Goal: Task Accomplishment & Management: Manage account settings

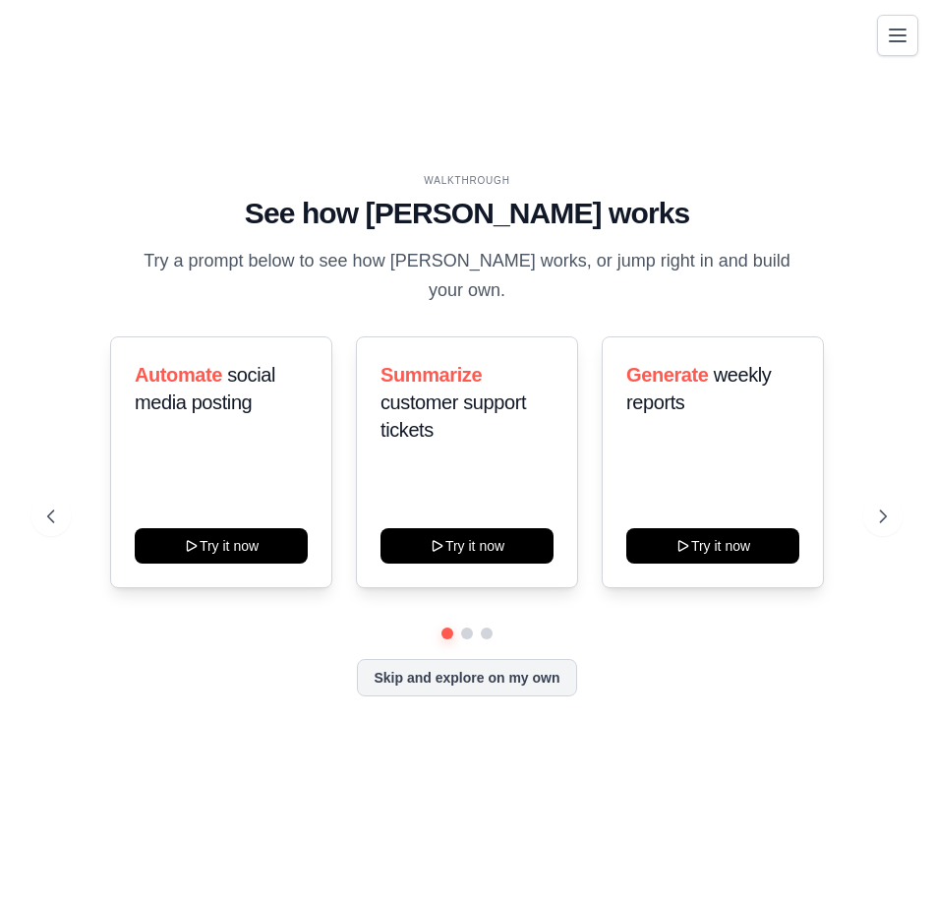
click at [898, 32] on icon "Toggle navigation" at bounding box center [898, 36] width 24 height 24
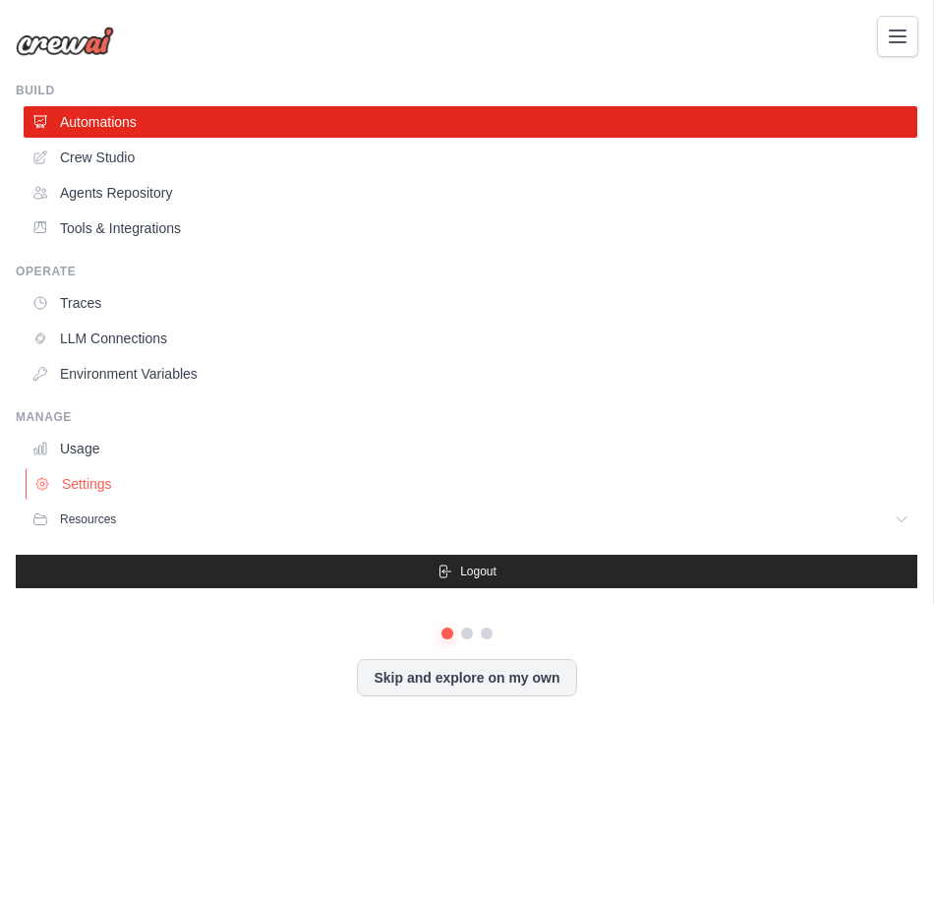
click at [96, 491] on link "Settings" at bounding box center [473, 483] width 894 height 31
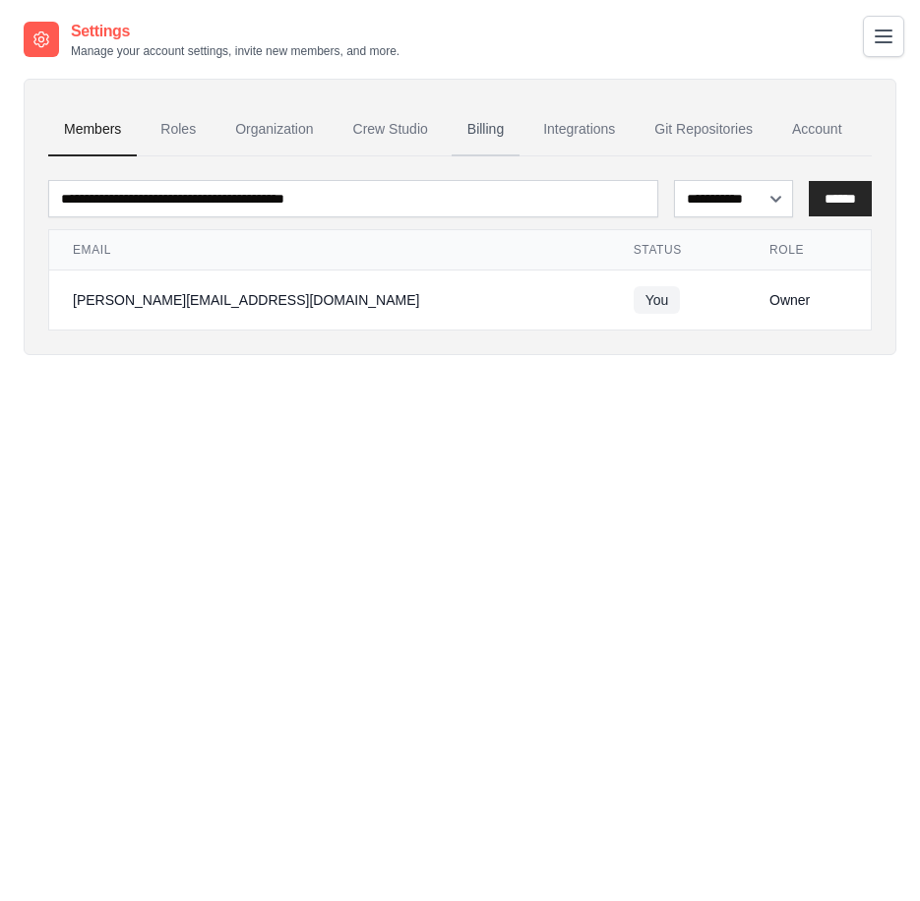
click at [499, 129] on link "Billing" at bounding box center [485, 129] width 68 height 53
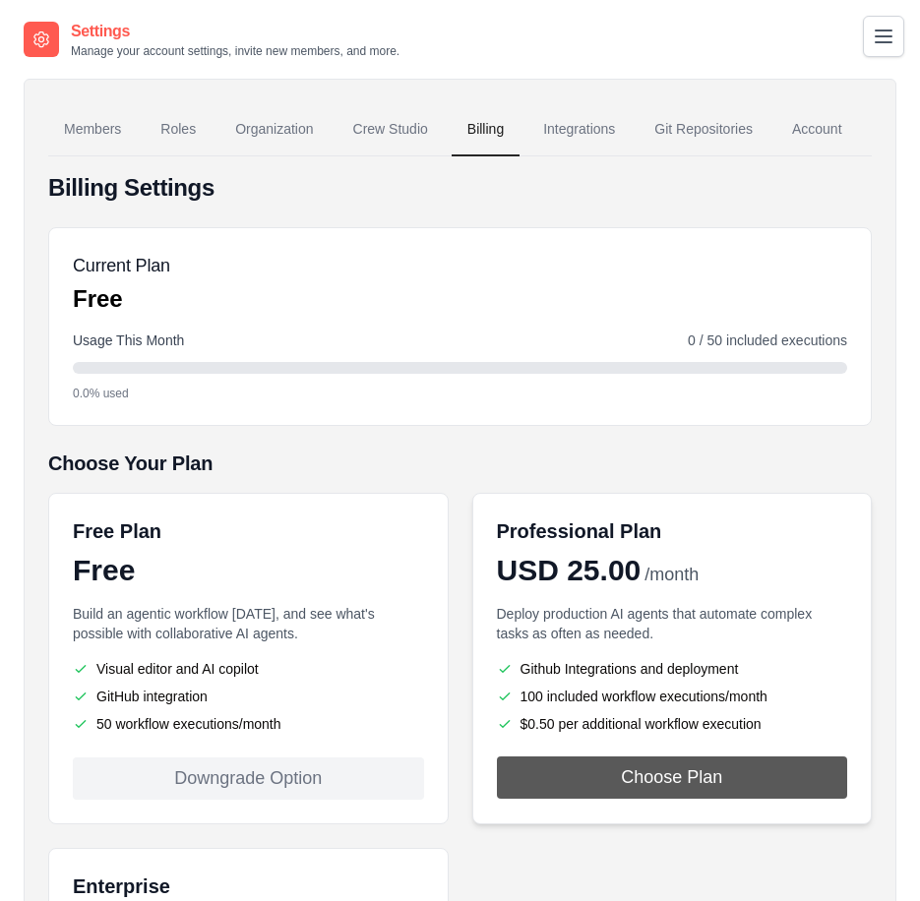
click at [647, 773] on button "Choose Plan" at bounding box center [672, 777] width 351 height 42
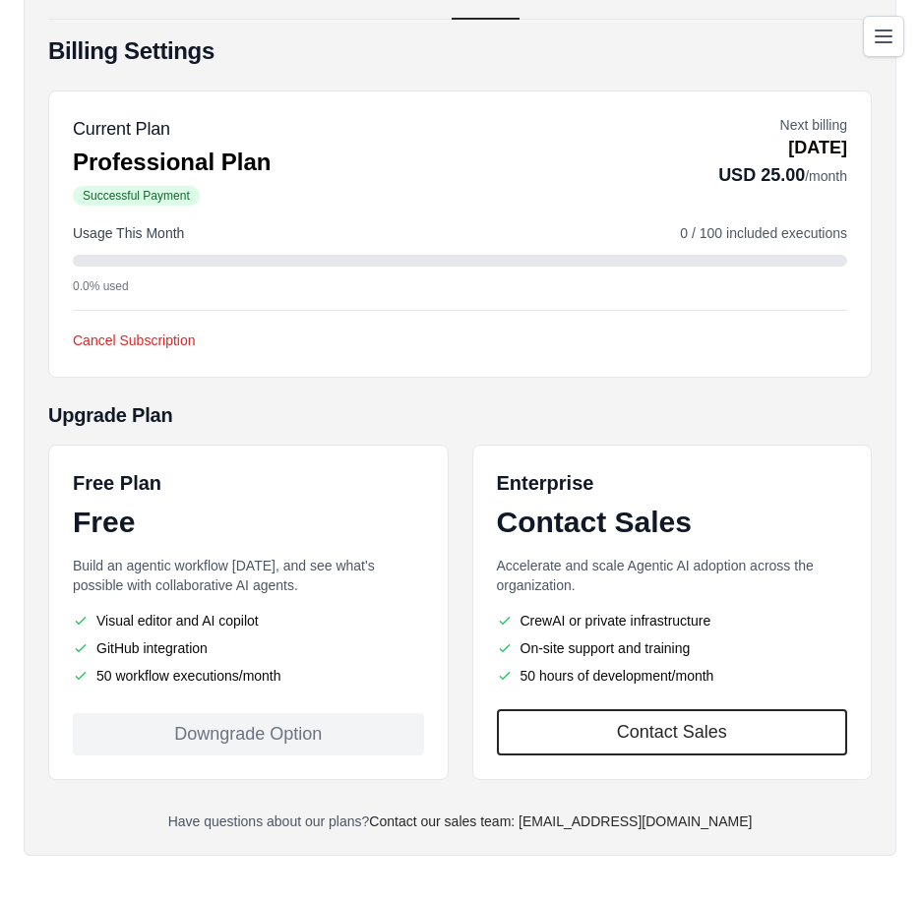
scroll to position [209, 0]
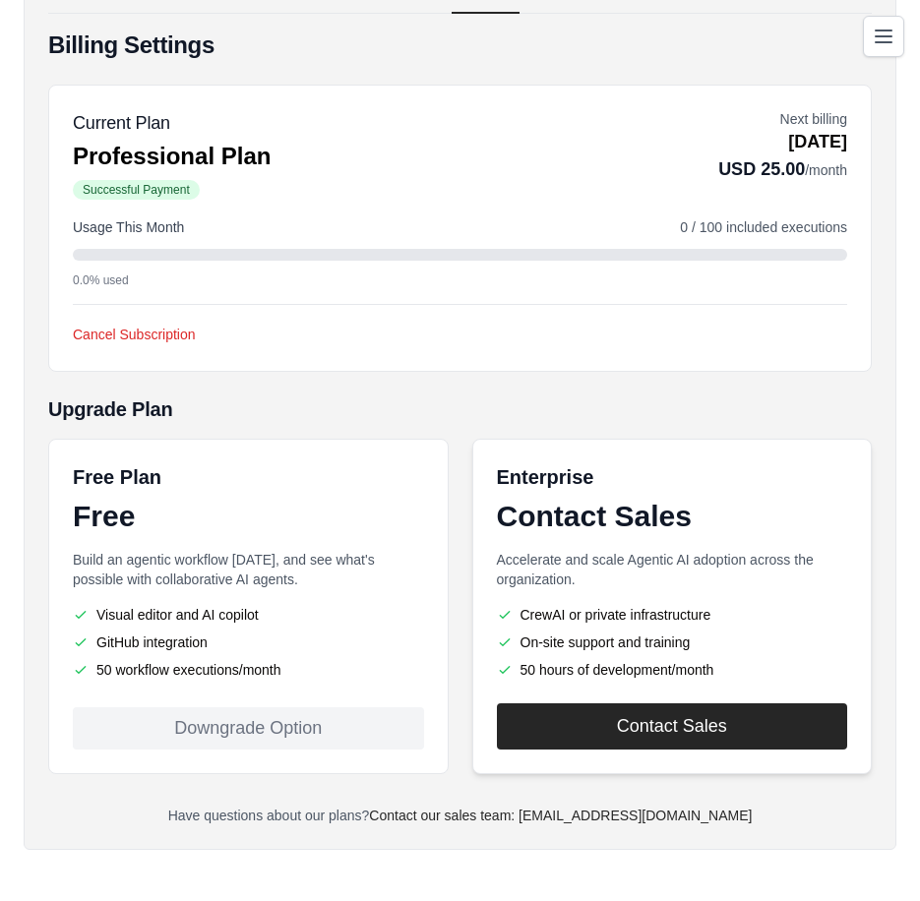
click at [645, 718] on link "Contact Sales" at bounding box center [672, 726] width 351 height 46
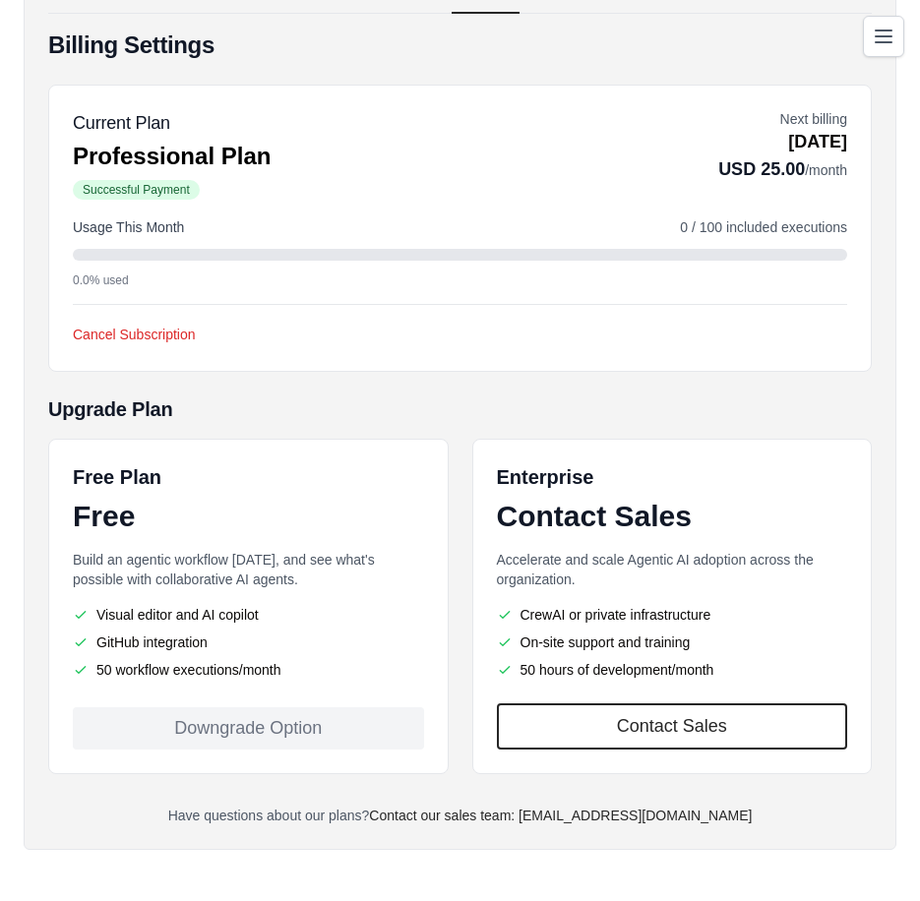
click at [268, 346] on div "Cancel Subscription Cancel Subscription We're sorry to see you go! 😢 Please hel…" at bounding box center [460, 325] width 774 height 43
click at [136, 148] on p "Professional Plan" at bounding box center [172, 156] width 198 height 31
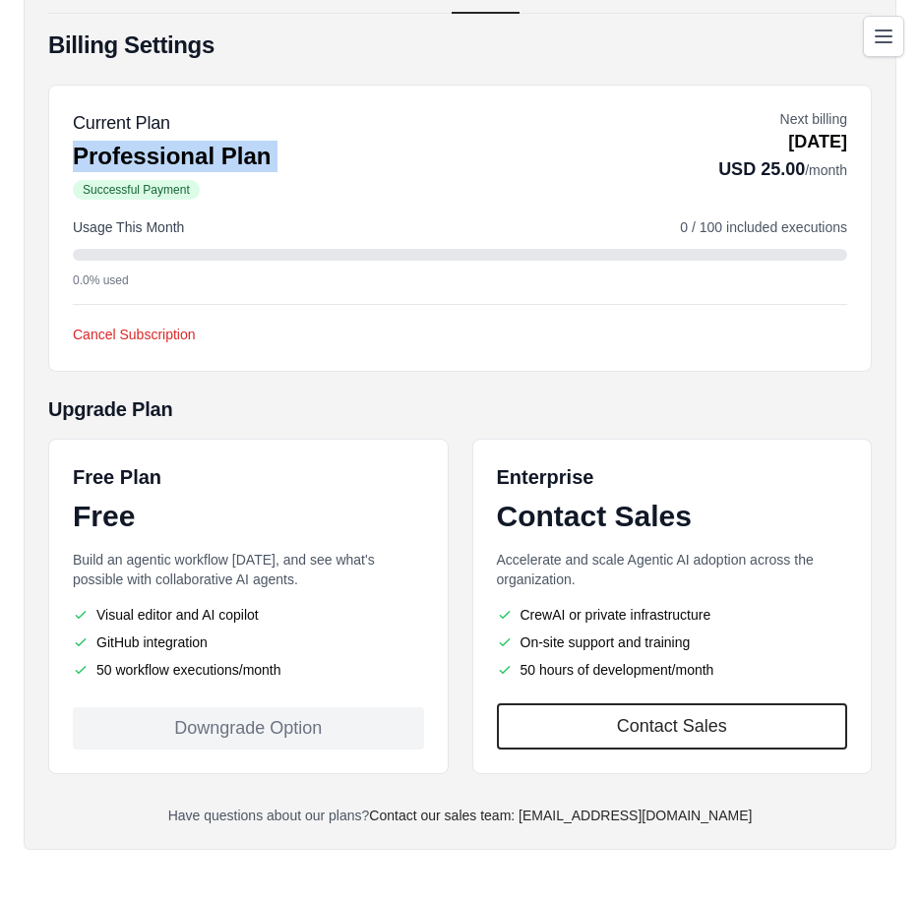
copy div "Professional Plan"
click at [181, 113] on h5 "Current Plan" at bounding box center [172, 123] width 198 height 28
click at [313, 148] on div "Current Plan Professional Plan Successful Payment Next billing Nov 03, 2025 USD…" at bounding box center [460, 155] width 774 height 92
click at [334, 369] on div "Current Plan Professional Plan Successful Payment Next billing Nov 03, 2025 USD…" at bounding box center [459, 228] width 823 height 287
click at [377, 312] on div "Cancel Subscription Cancel Subscription We're sorry to see you go! 😢 Please hel…" at bounding box center [460, 325] width 774 height 43
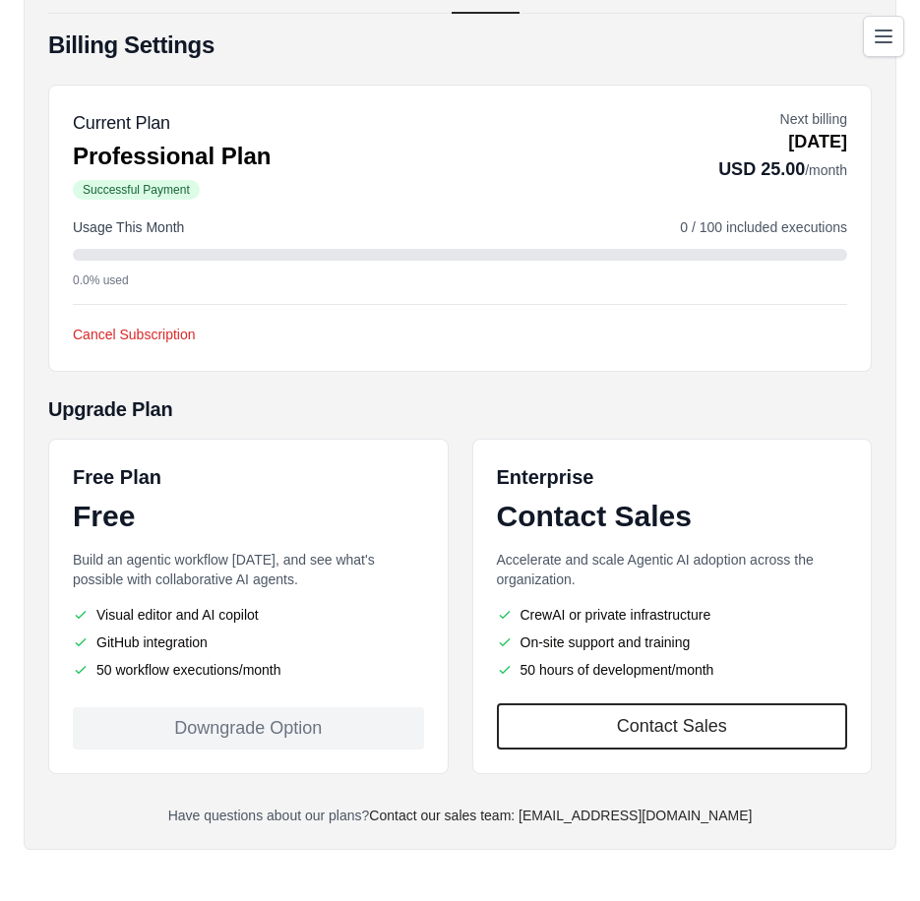
click at [639, 78] on div "Billing Settings Current Plan Professional Plan Successful Payment Next billing…" at bounding box center [459, 428] width 823 height 796
drag, startPoint x: 467, startPoint y: 9, endPoint x: 443, endPoint y: 9, distance: 24.6
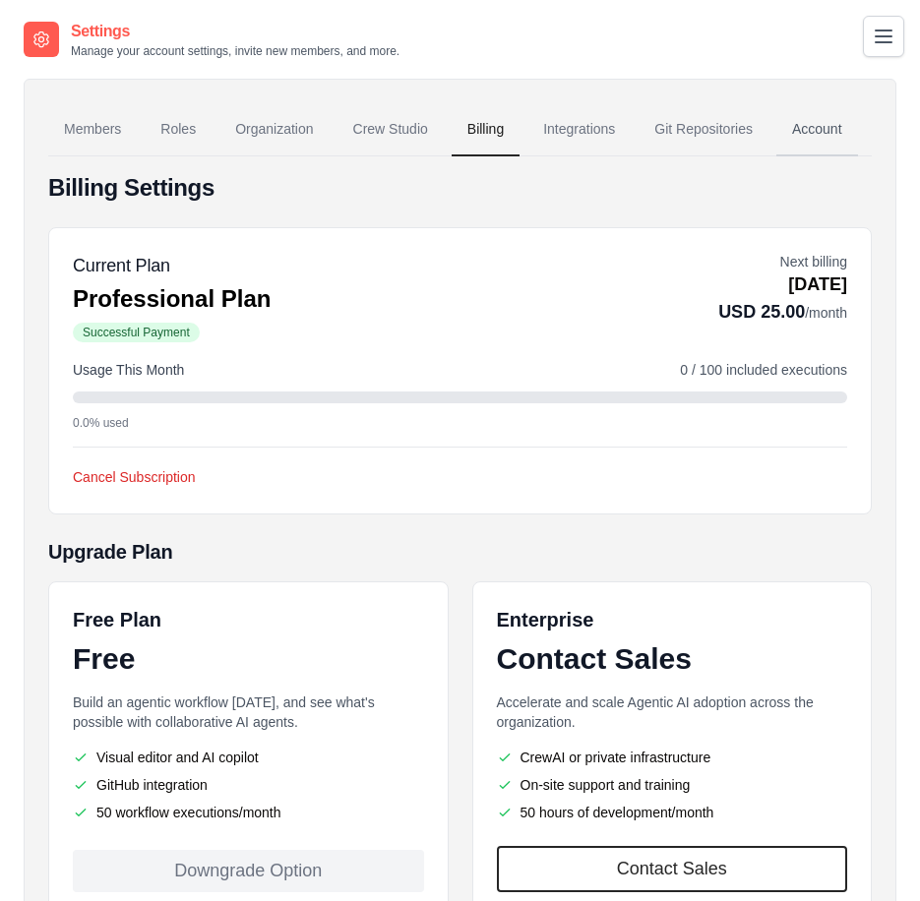
click at [807, 129] on link "Account" at bounding box center [817, 129] width 82 height 53
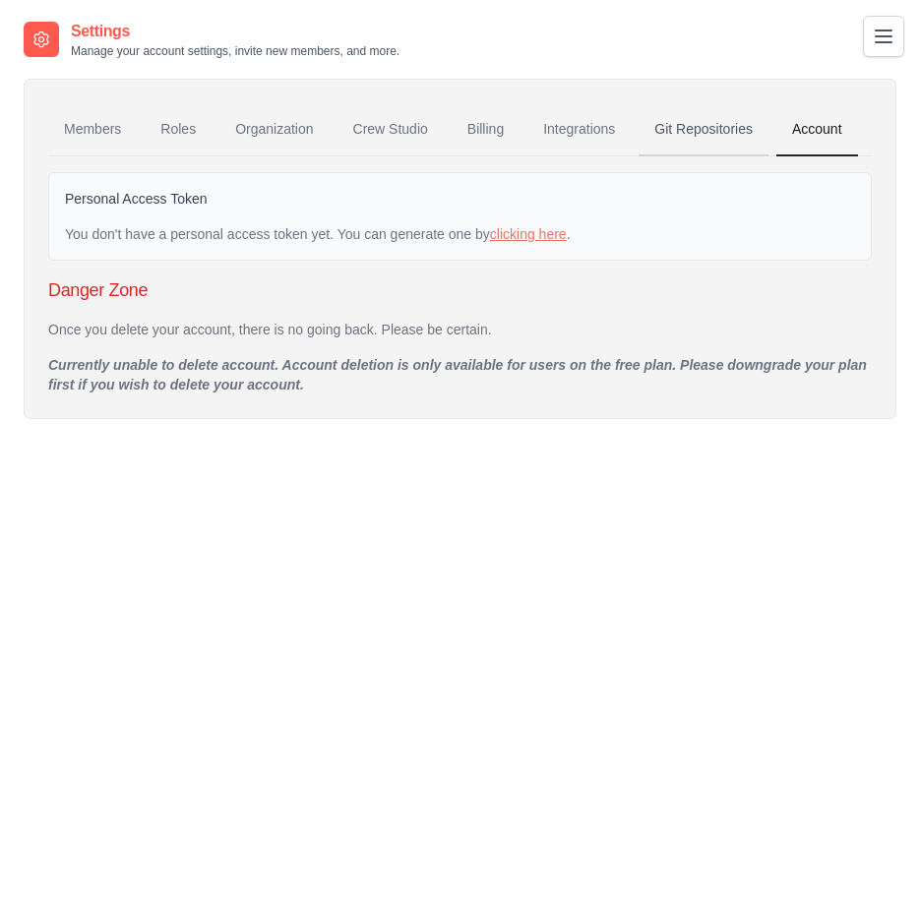
click at [725, 136] on link "Git Repositories" at bounding box center [703, 129] width 130 height 53
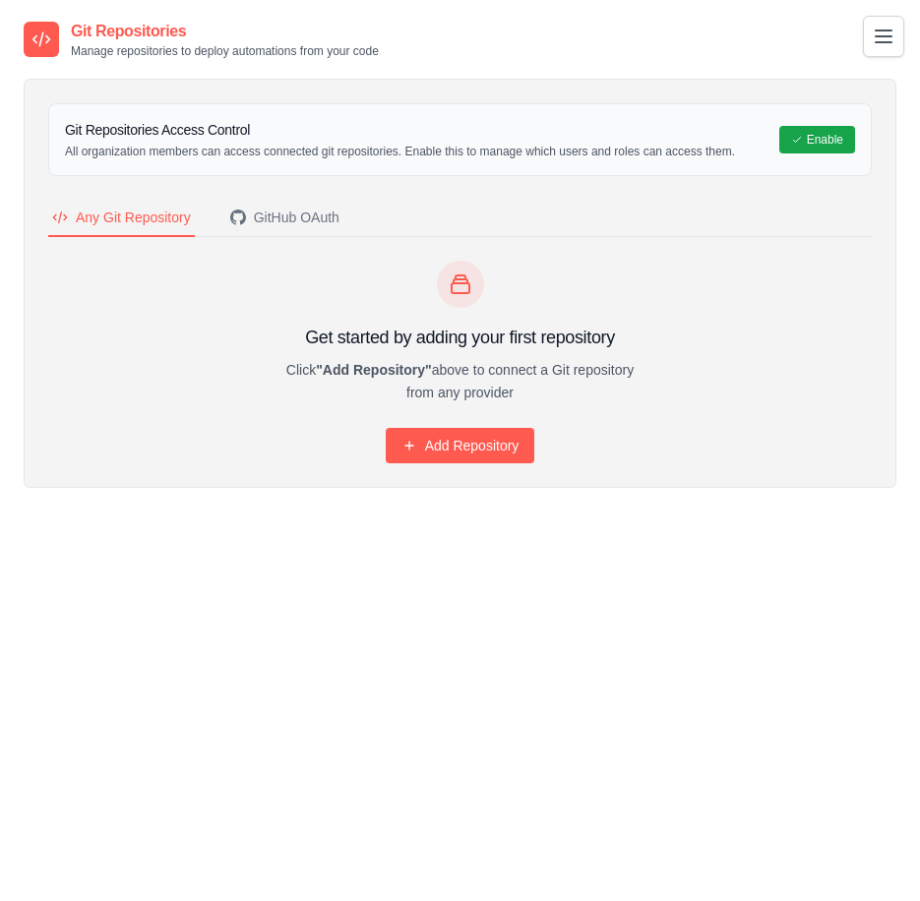
drag, startPoint x: 778, startPoint y: 1, endPoint x: 184, endPoint y: 383, distance: 706.0
click at [184, 383] on div "Get started by adding your first repository Click "Add Repository" above to con…" at bounding box center [459, 362] width 823 height 203
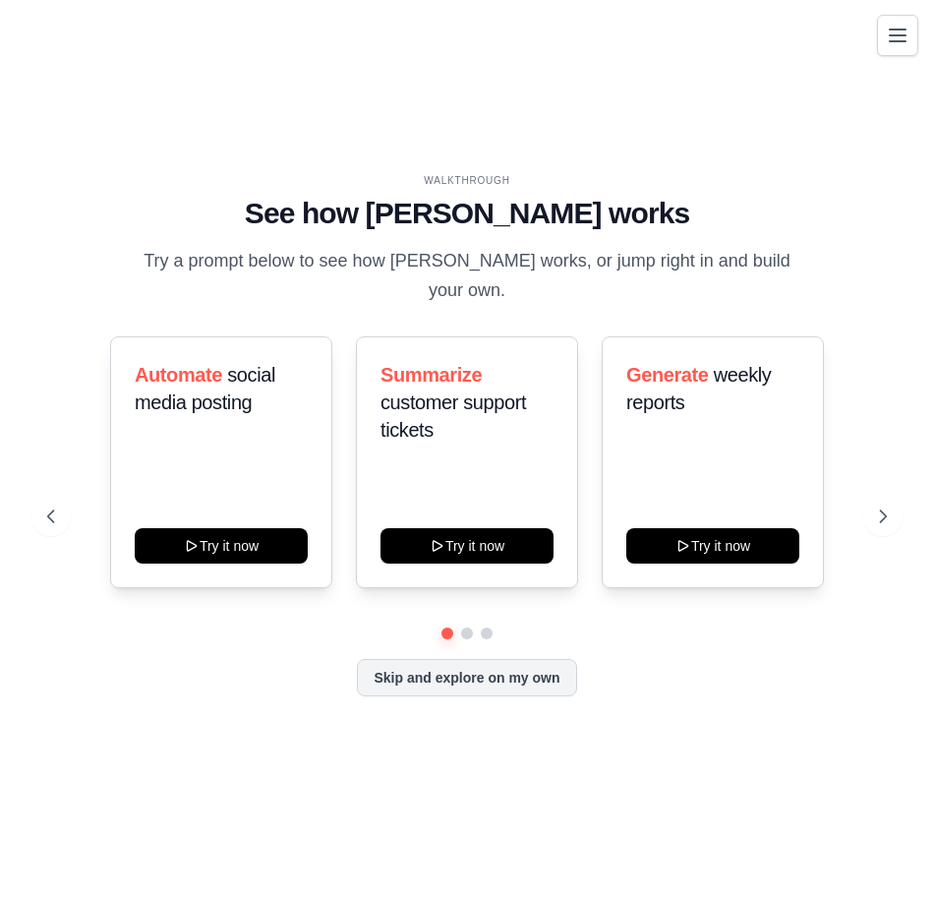
click at [891, 37] on icon "Toggle navigation" at bounding box center [898, 36] width 24 height 24
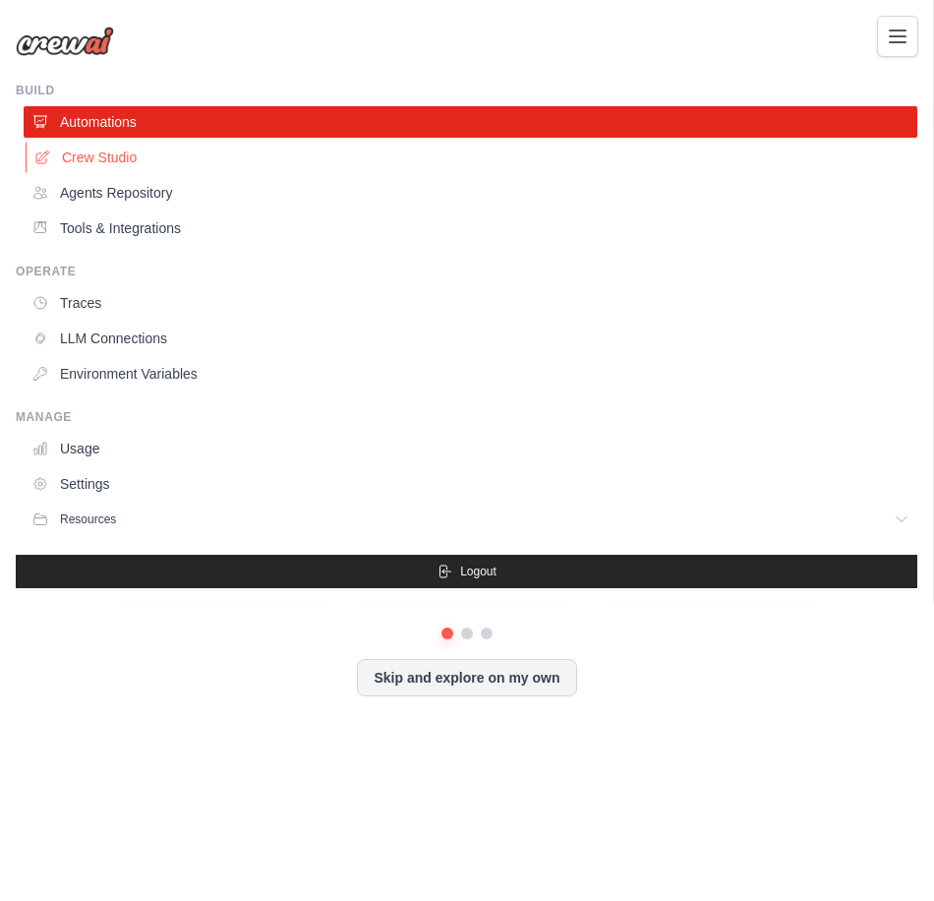
click at [108, 163] on link "Crew Studio" at bounding box center [473, 157] width 894 height 31
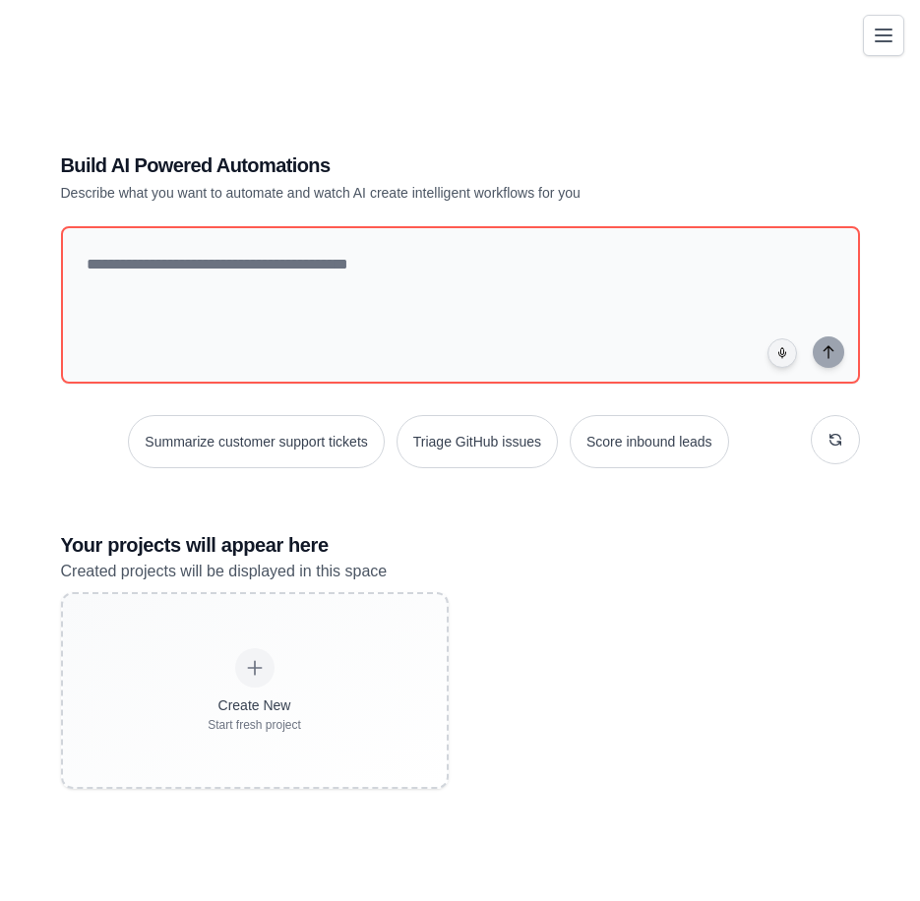
click at [863, 33] on body "[PERSON_NAME][EMAIL_ADDRESS][DOMAIN_NAME] Settings Build Automations" at bounding box center [460, 470] width 920 height 940
drag, startPoint x: 863, startPoint y: 33, endPoint x: 680, endPoint y: 34, distance: 182.9
click at [680, 34] on div "Build AI Powered Automations Describe what you want to automate and watch AI cr…" at bounding box center [460, 470] width 872 height 901
click at [889, 32] on icon "Toggle navigation" at bounding box center [883, 36] width 24 height 24
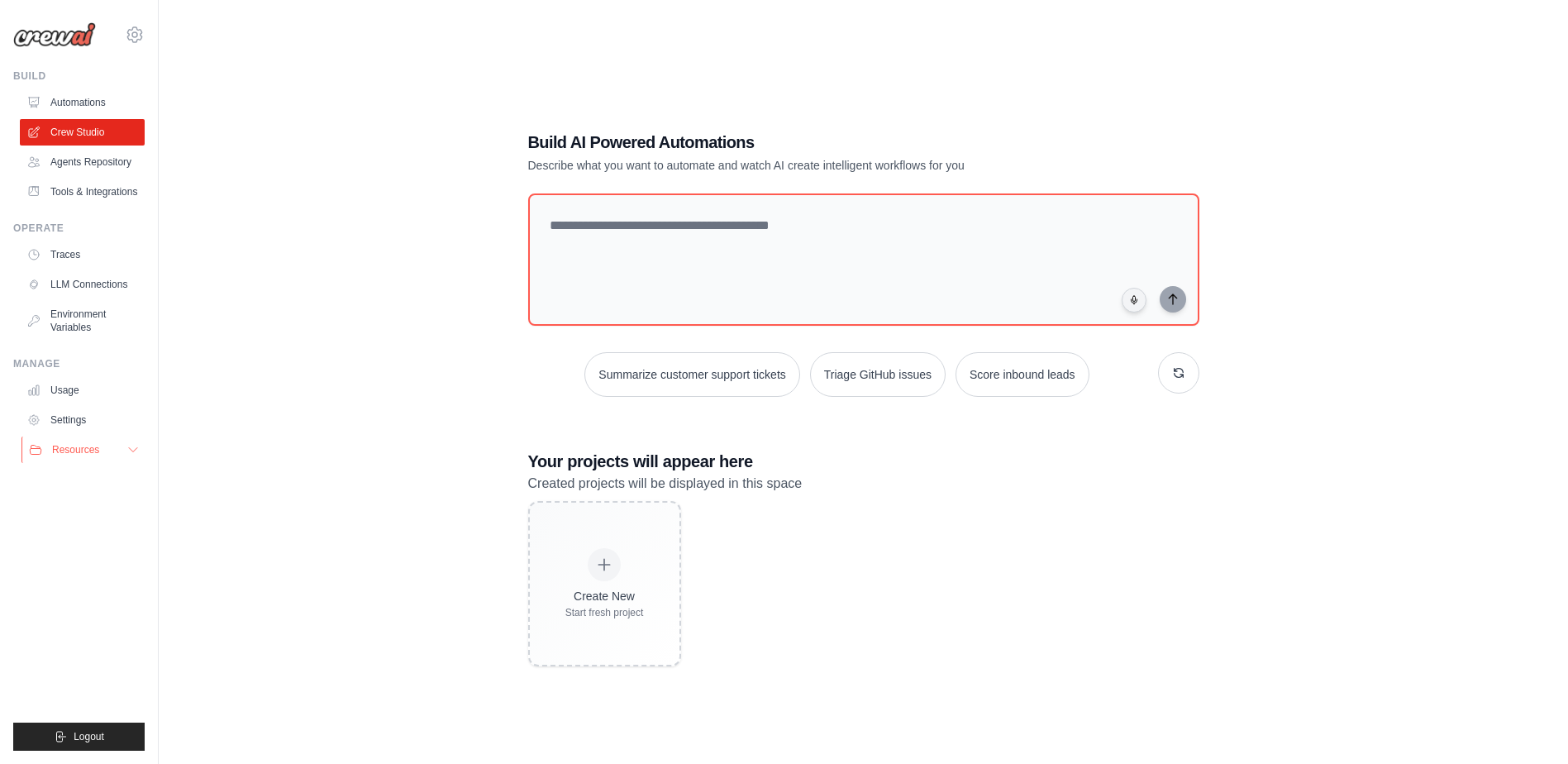
click at [85, 448] on span "Resources" at bounding box center [76, 450] width 47 height 13
